Goal: Communication & Community: Answer question/provide support

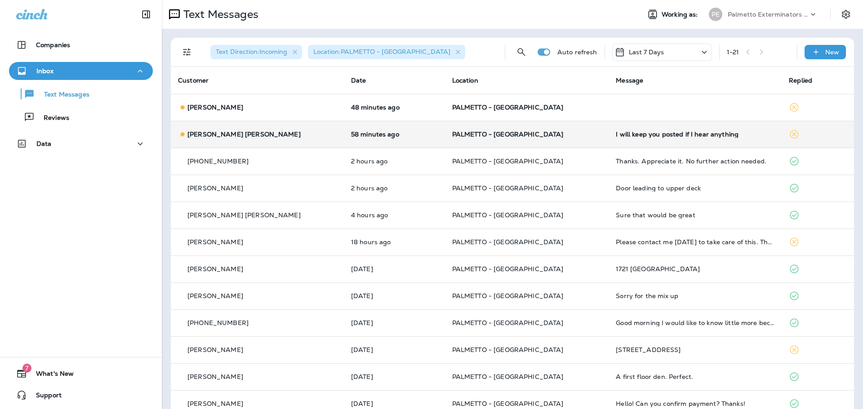
click at [277, 128] on td "[PERSON_NAME] [PERSON_NAME]" at bounding box center [257, 134] width 173 height 27
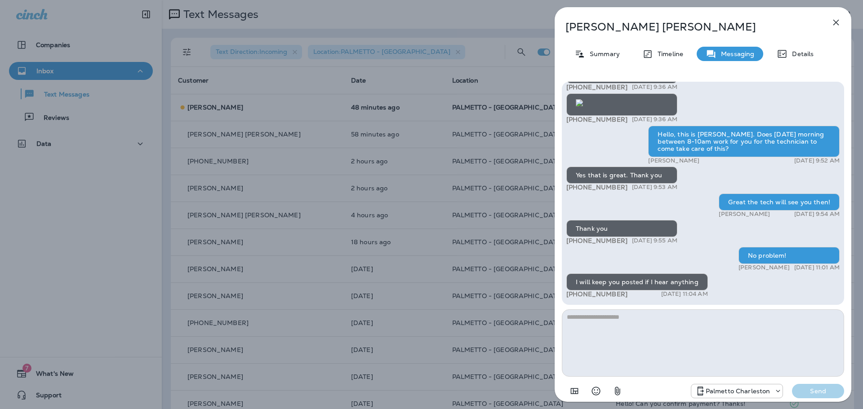
click at [623, 323] on textarea at bounding box center [703, 343] width 282 height 67
type textarea "**********"
click at [822, 396] on button "Send" at bounding box center [818, 391] width 52 height 14
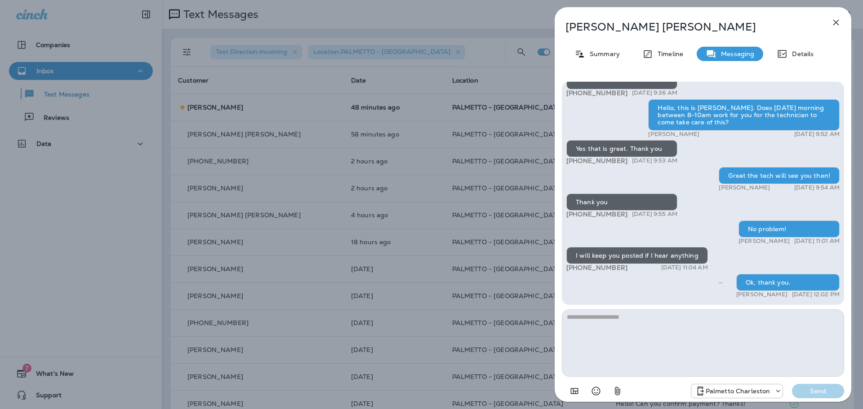
click at [834, 22] on icon "button" at bounding box center [835, 22] width 11 height 11
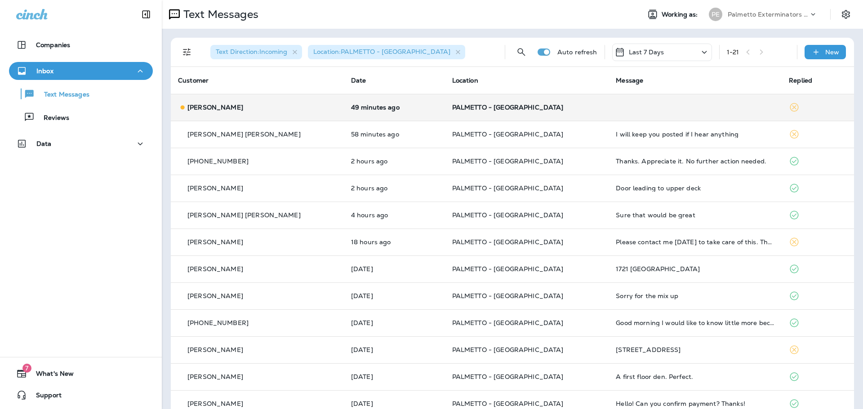
click at [552, 108] on p "PALMETTO - [GEOGRAPHIC_DATA]" at bounding box center [527, 107] width 150 height 7
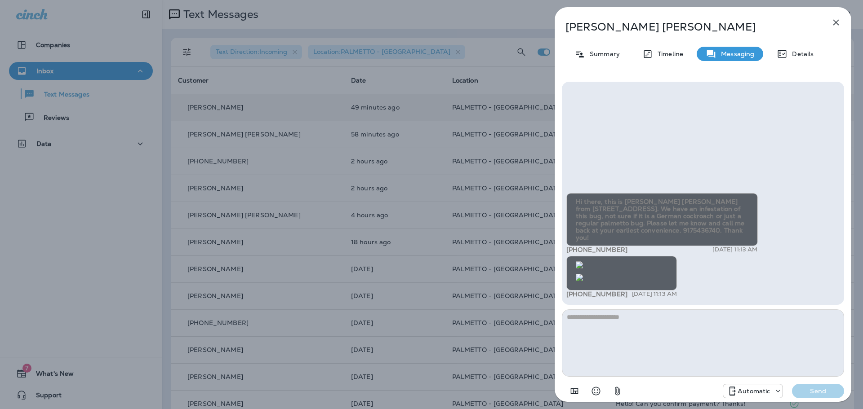
scroll to position [-325, 0]
click at [583, 262] on img at bounding box center [579, 265] width 7 height 7
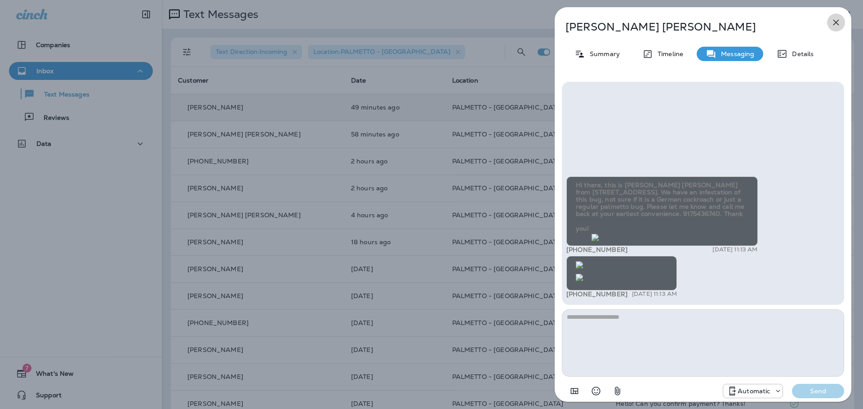
click at [835, 22] on icon "button" at bounding box center [836, 23] width 6 height 6
